Goal: Find specific fact: Find specific page/section

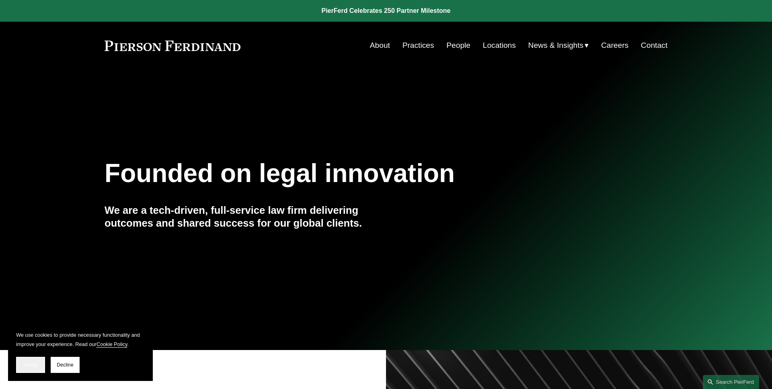
click at [34, 364] on span "Accept" at bounding box center [30, 365] width 15 height 6
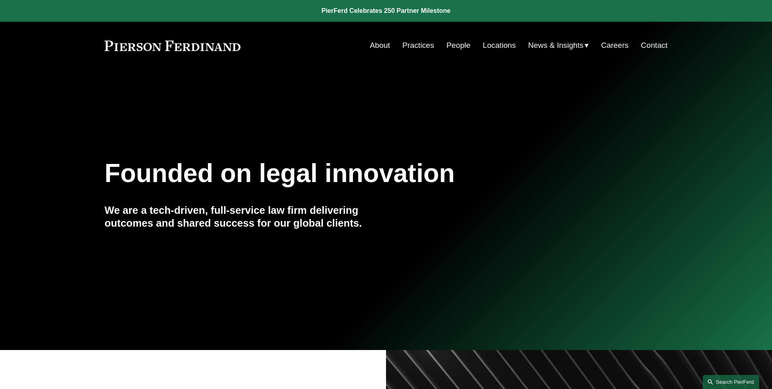
click at [753, 382] on link "Search this site" at bounding box center [731, 382] width 56 height 14
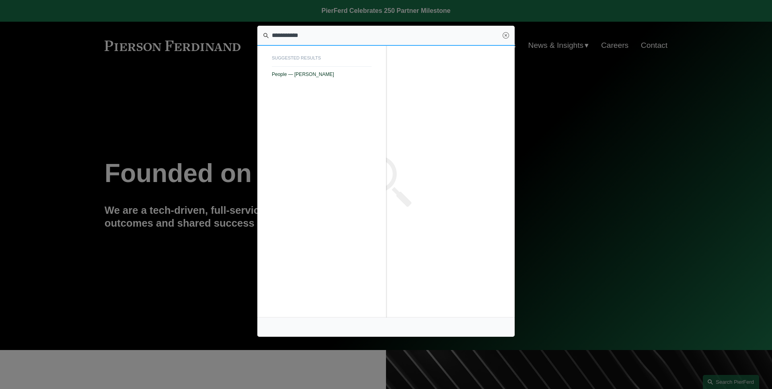
type input "**********"
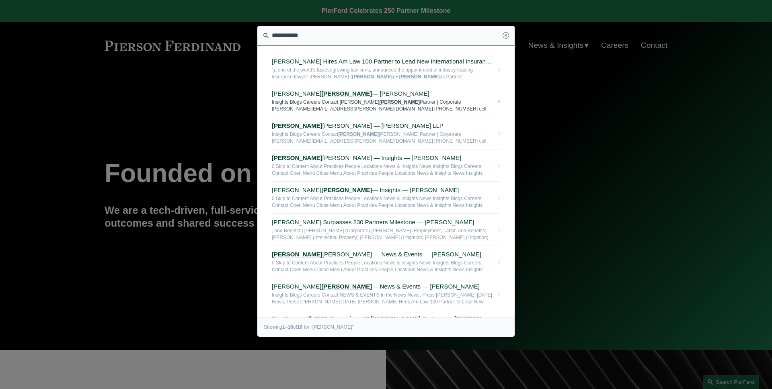
click at [321, 91] on em "[PERSON_NAME]" at bounding box center [346, 93] width 51 height 7
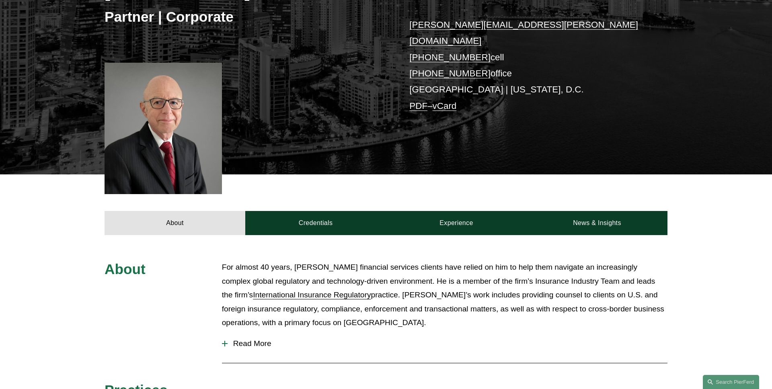
scroll to position [224, 0]
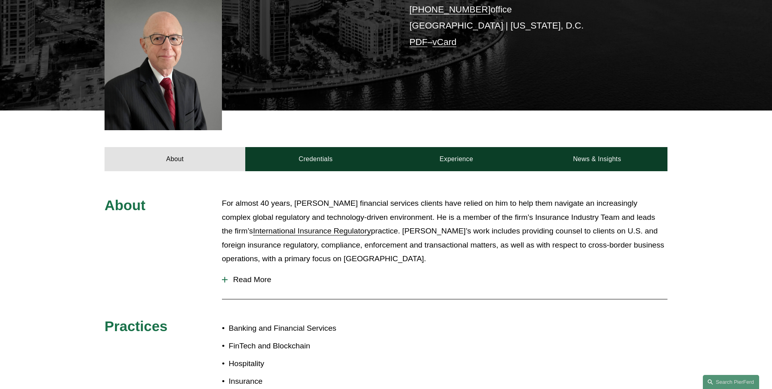
click at [256, 269] on button "Read More" at bounding box center [444, 279] width 445 height 21
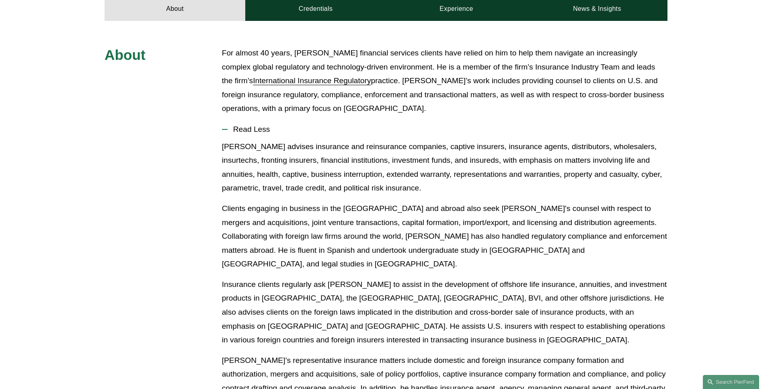
scroll to position [337, 0]
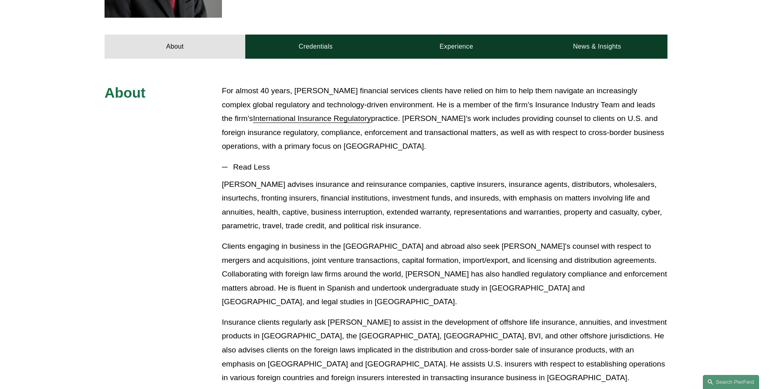
click at [256, 163] on span "Read Less" at bounding box center [448, 167] width 440 height 9
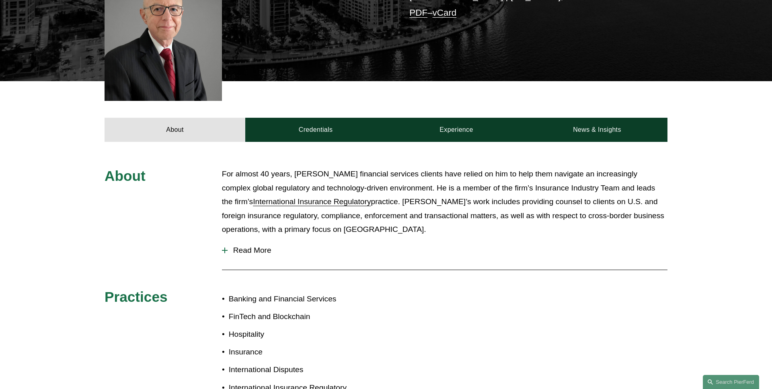
scroll to position [240, 0]
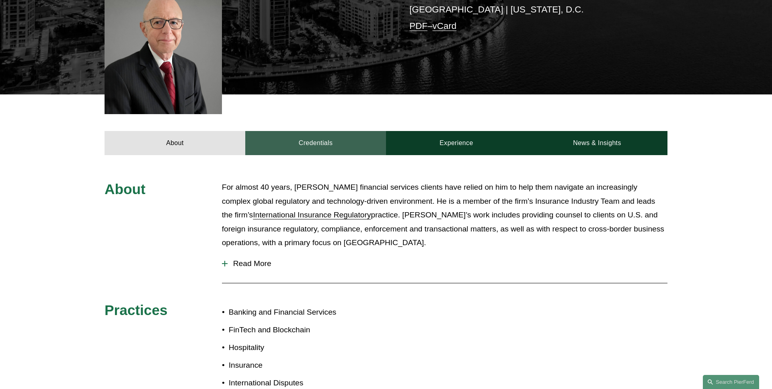
click at [318, 131] on link "Credentials" at bounding box center [315, 143] width 141 height 24
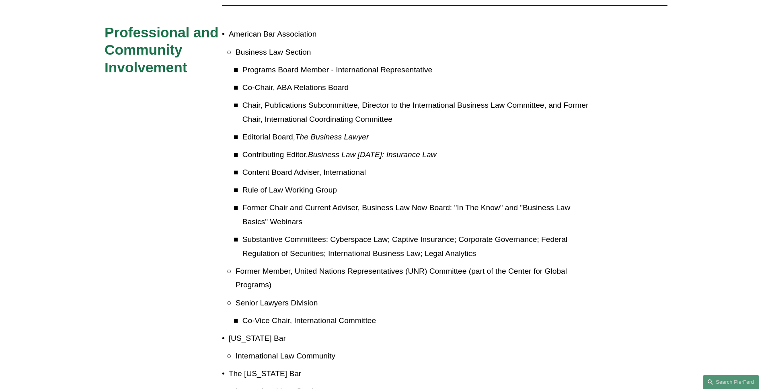
scroll to position [944, 0]
